Goal: Communication & Community: Connect with others

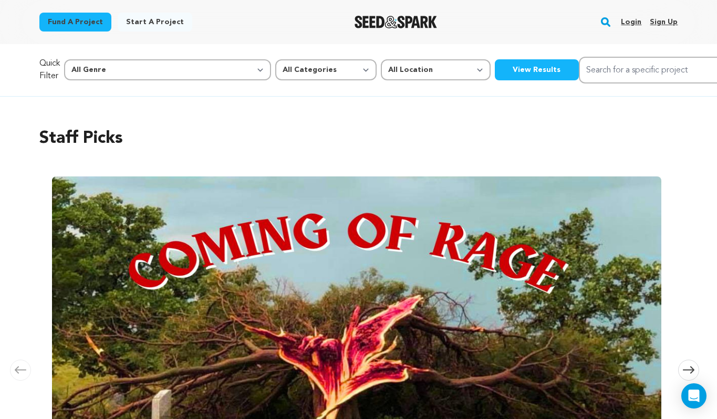
click at [628, 21] on link "Login" at bounding box center [631, 22] width 20 height 17
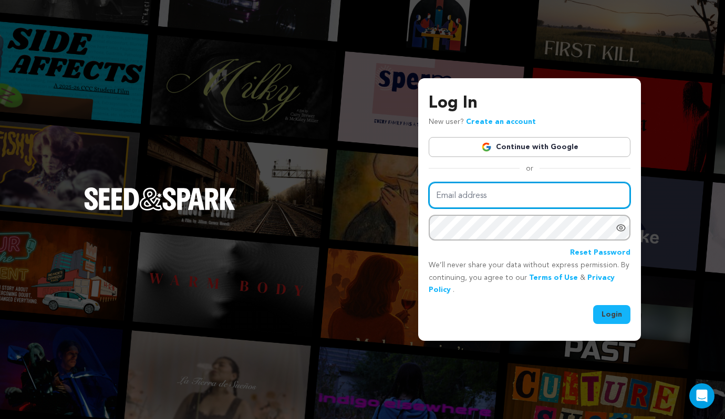
type input "virginianewcomb@gmail.com"
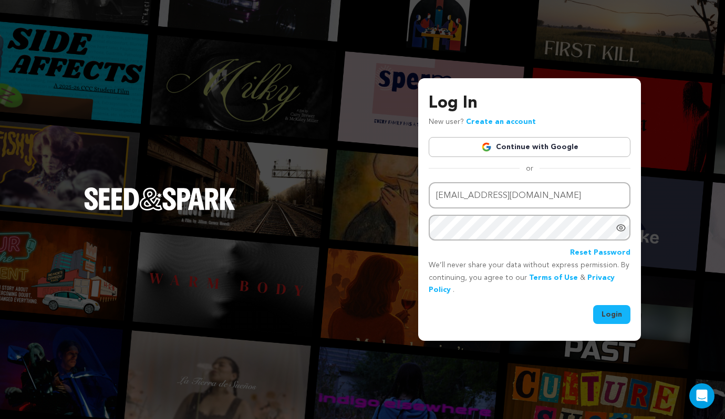
click at [621, 319] on button "Login" at bounding box center [611, 314] width 37 height 19
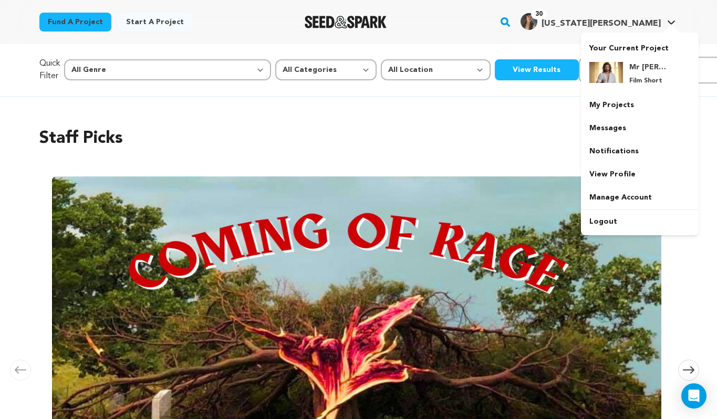
click at [664, 24] on div at bounding box center [671, 29] width 21 height 11
click at [649, 18] on h4 "[US_STATE][PERSON_NAME]" at bounding box center [601, 23] width 119 height 13
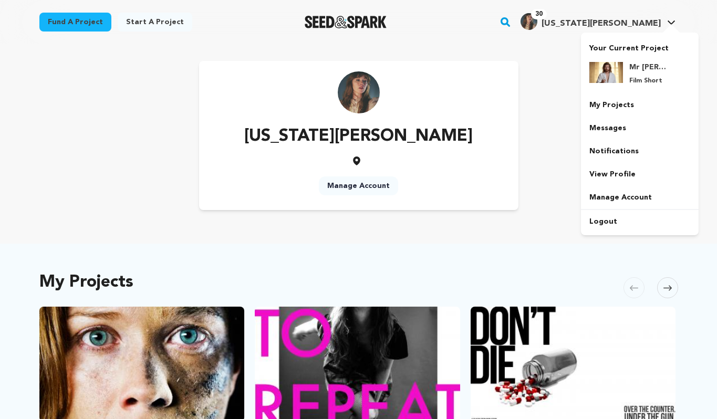
click at [652, 22] on span "[US_STATE][PERSON_NAME]" at bounding box center [601, 23] width 119 height 8
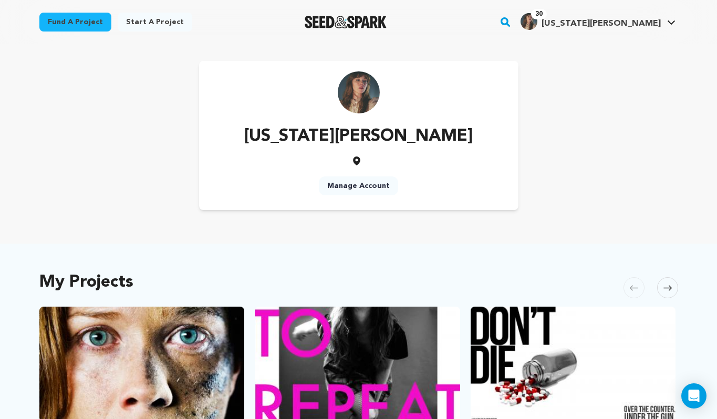
click at [613, 126] on div "Virginia Newcomb Manage Account" at bounding box center [358, 135] width 639 height 149
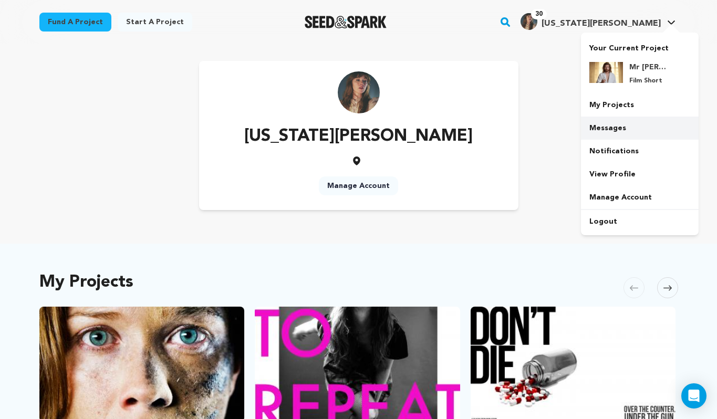
click at [596, 131] on link "Messages" at bounding box center [640, 128] width 118 height 23
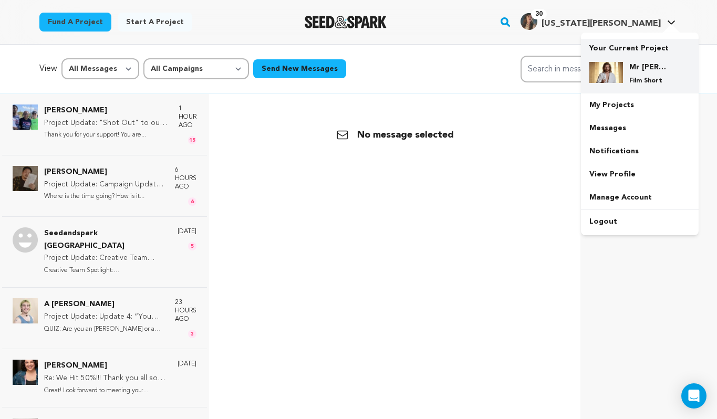
click at [610, 67] on img at bounding box center [606, 72] width 34 height 21
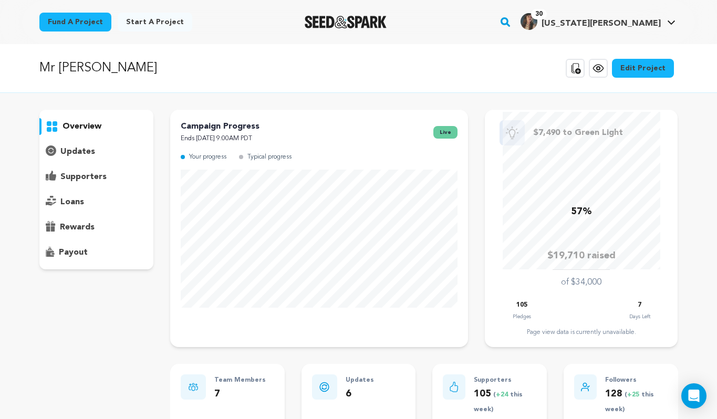
click at [80, 182] on p "supporters" at bounding box center [83, 177] width 46 height 13
